Goal: Transaction & Acquisition: Purchase product/service

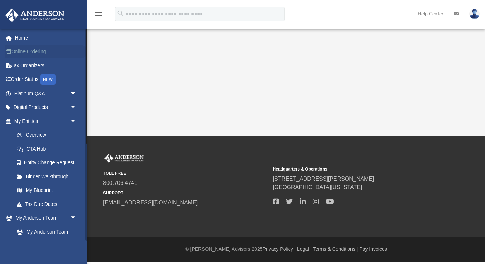
click at [41, 54] on link "Online Ordering" at bounding box center [46, 52] width 83 height 14
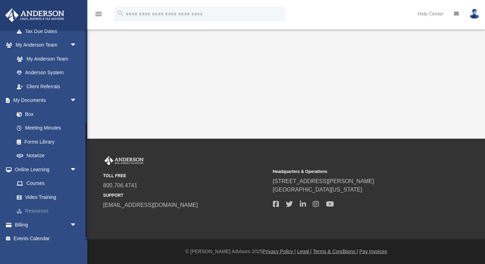
scroll to position [179, 0]
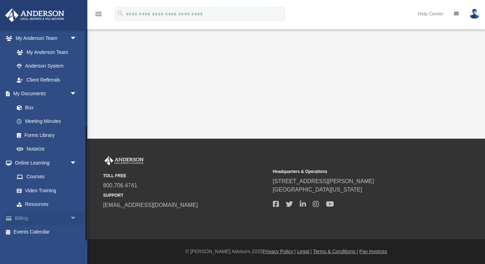
click at [70, 218] on span "arrow_drop_down" at bounding box center [77, 218] width 14 height 14
click at [38, 232] on link "$ Open Invoices" at bounding box center [49, 232] width 78 height 14
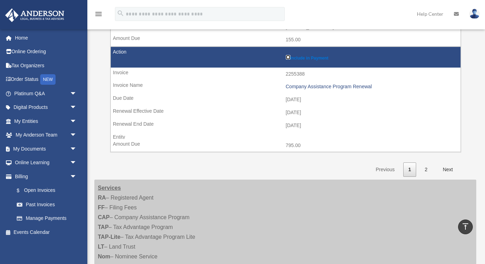
scroll to position [1091, 0]
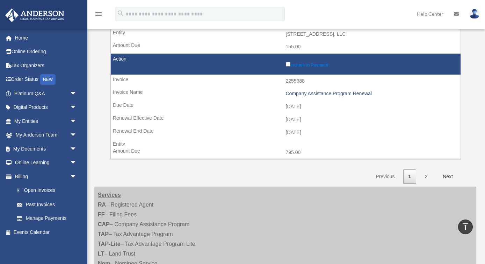
click at [289, 67] on td "Include in Payment" at bounding box center [286, 64] width 350 height 21
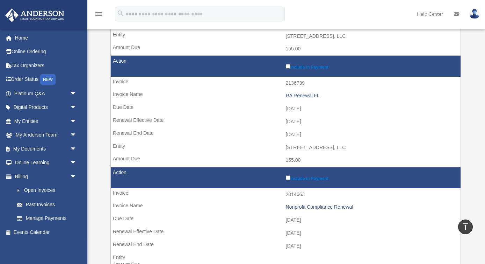
scroll to position [435, 0]
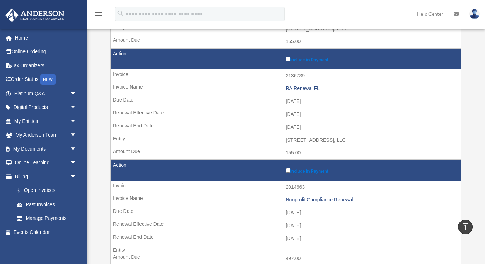
click at [289, 172] on label "Include in Payment" at bounding box center [372, 169] width 172 height 7
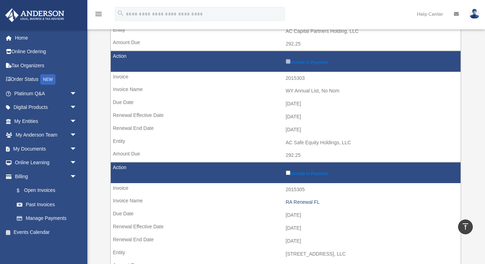
scroll to position [0, 0]
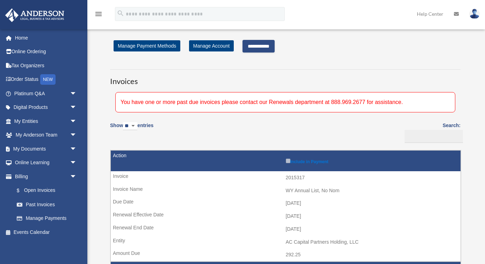
click at [263, 51] on input "**********" at bounding box center [259, 46] width 32 height 13
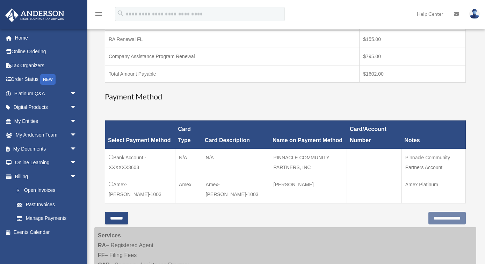
scroll to position [169, 0]
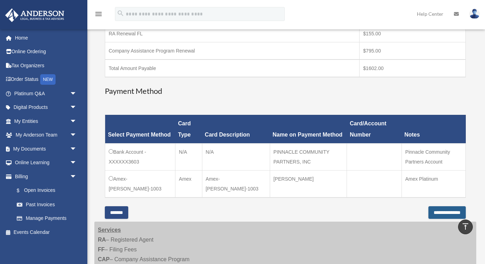
click at [439, 214] on input "**********" at bounding box center [447, 212] width 37 height 13
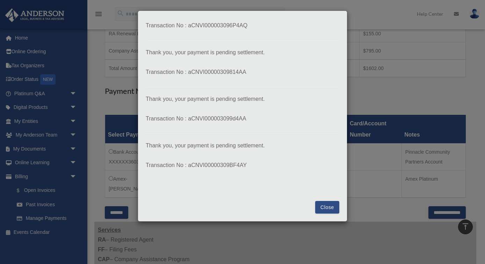
scroll to position [0, 0]
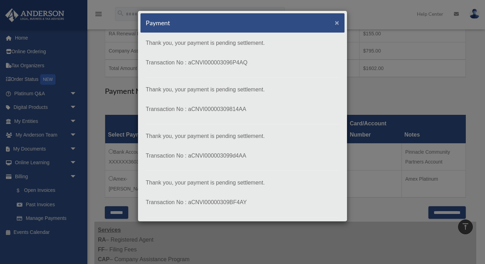
click at [337, 20] on span "×" at bounding box center [337, 23] width 5 height 8
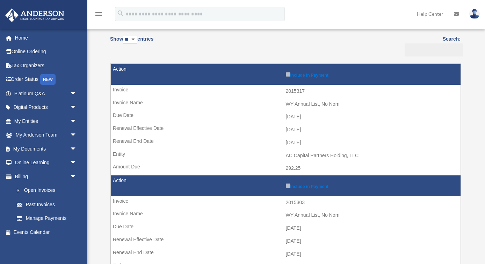
scroll to position [91, 0]
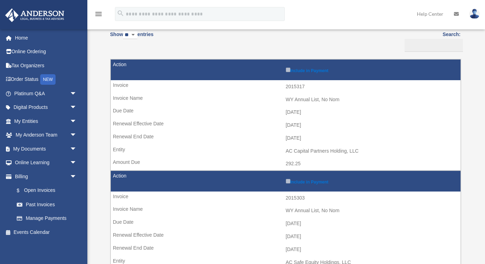
click at [289, 72] on label "Include in Payment" at bounding box center [372, 69] width 172 height 7
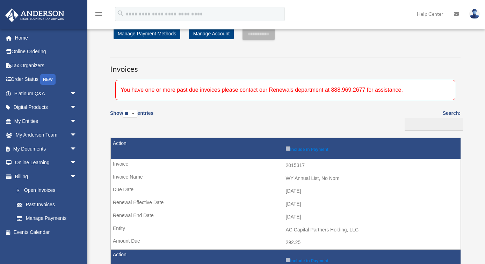
scroll to position [42, 0]
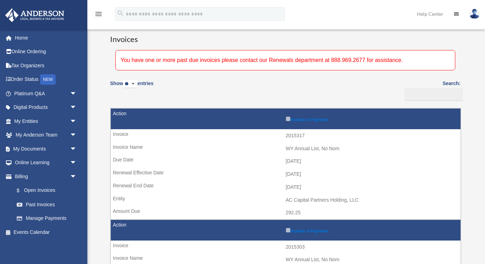
click at [287, 121] on label "Include in Payment" at bounding box center [372, 118] width 172 height 7
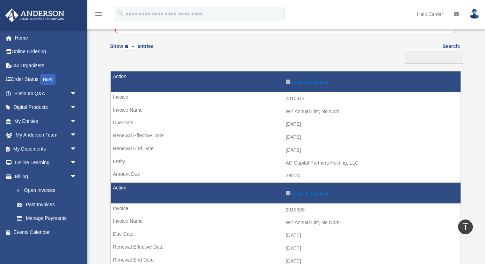
scroll to position [0, 0]
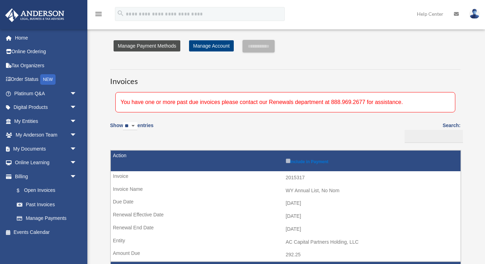
click at [150, 42] on link "Manage Payment Methods" at bounding box center [147, 45] width 67 height 11
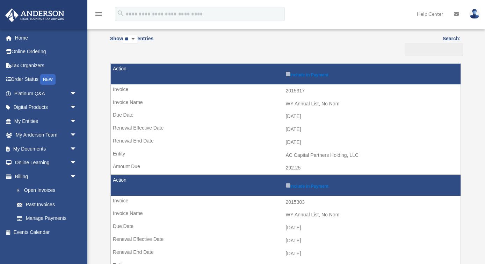
scroll to position [107, 0]
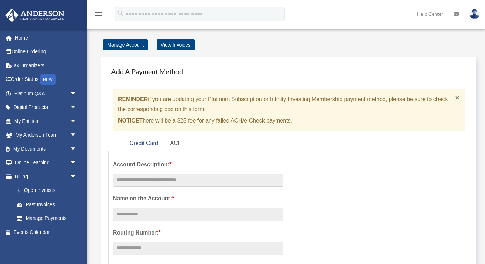
click at [456, 98] on span "×" at bounding box center [458, 97] width 5 height 8
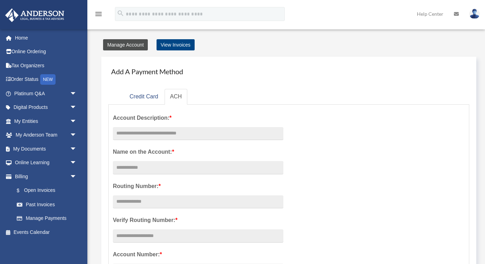
click at [124, 45] on link "Manage Account" at bounding box center [125, 44] width 45 height 11
click at [148, 98] on link "Credit Card" at bounding box center [144, 97] width 40 height 16
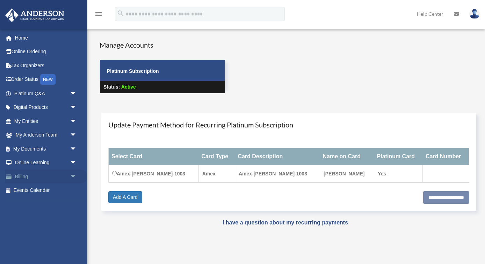
click at [73, 174] on span "arrow_drop_down" at bounding box center [77, 176] width 14 height 14
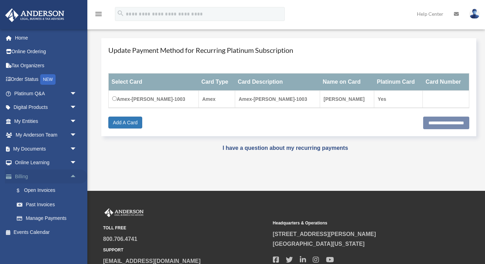
scroll to position [132, 0]
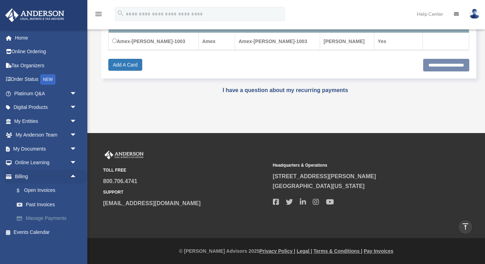
click at [48, 217] on link "Manage Payments" at bounding box center [49, 218] width 78 height 14
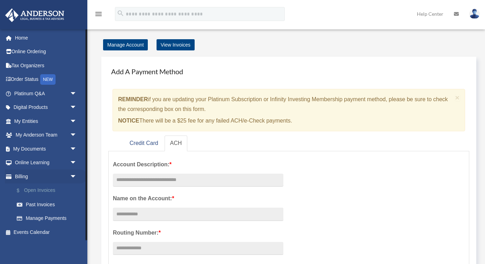
click at [42, 189] on link "$ Open Invoices" at bounding box center [49, 190] width 78 height 14
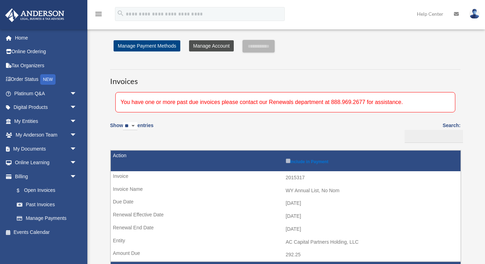
click at [206, 48] on link "Manage Account" at bounding box center [211, 45] width 45 height 11
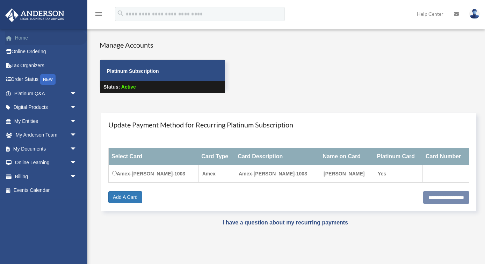
click at [24, 37] on link "Home" at bounding box center [46, 38] width 83 height 14
click at [21, 39] on link "Home" at bounding box center [46, 38] width 83 height 14
